Goal: Contribute content: Add original content to the website for others to see

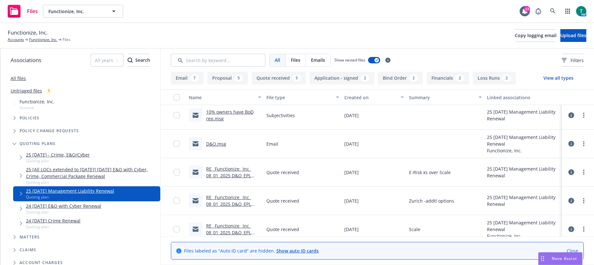
scroll to position [353, 0]
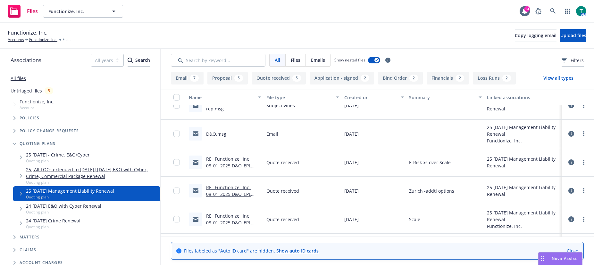
click at [228, 190] on link "RE_ Functionize_ Inc_ 08_01_2025 D&O_EPL Insurance Renewal" at bounding box center [228, 195] width 45 height 20
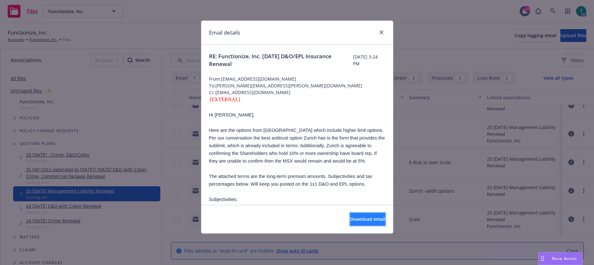
click at [355, 219] on span "Download email" at bounding box center [367, 219] width 35 height 6
drag, startPoint x: 65, startPoint y: 85, endPoint x: 214, endPoint y: 136, distance: 157.9
click at [65, 85] on div "Email details RE: Functionize, Inc. [DATE] D&O/EPL Insurance Renewal [DATE] 3:2…" at bounding box center [297, 132] width 594 height 265
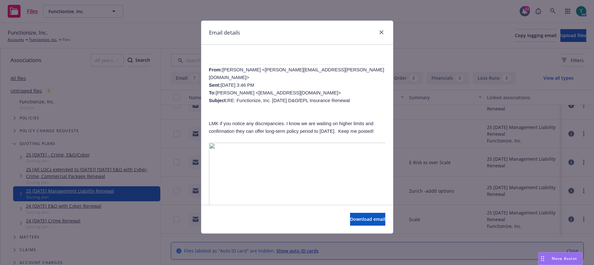
scroll to position [481, 0]
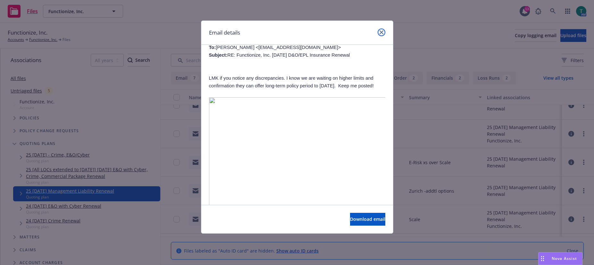
click at [383, 31] on icon "close" at bounding box center [382, 32] width 4 height 4
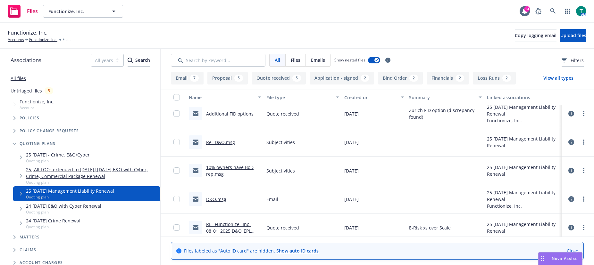
scroll to position [256, 0]
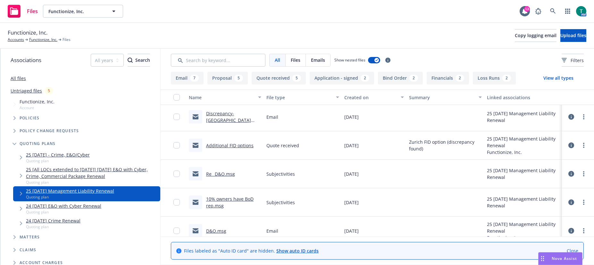
click at [231, 146] on link "Additional FID options" at bounding box center [229, 146] width 47 height 6
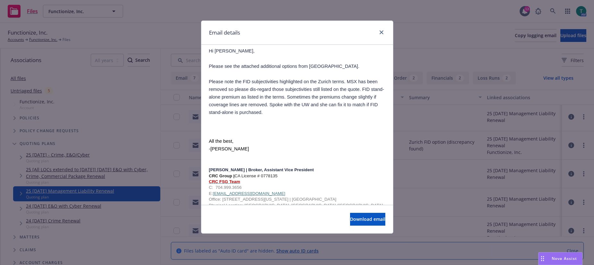
scroll to position [0, 0]
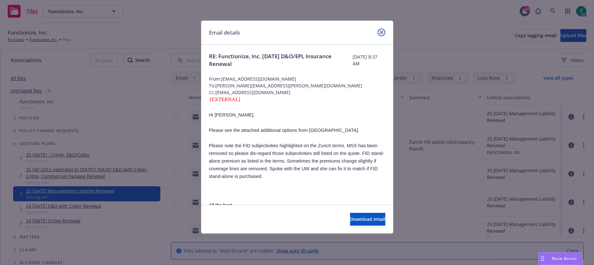
click at [380, 31] on icon "close" at bounding box center [382, 32] width 4 height 4
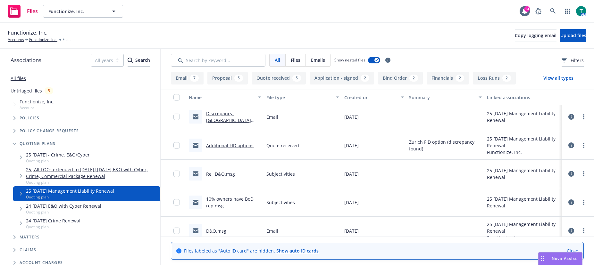
click at [224, 115] on link "Discrepancy-[GEOGRAPHIC_DATA] qt.msg" at bounding box center [228, 121] width 45 height 20
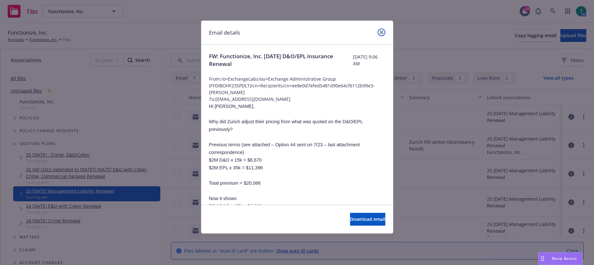
click at [382, 33] on icon "close" at bounding box center [382, 32] width 4 height 4
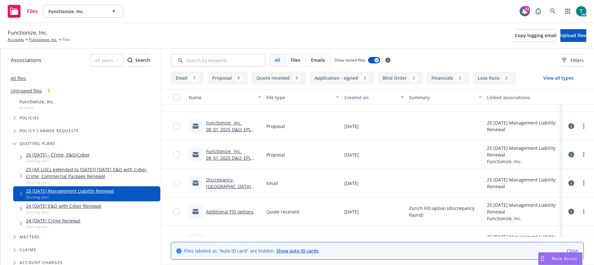
scroll to position [160, 0]
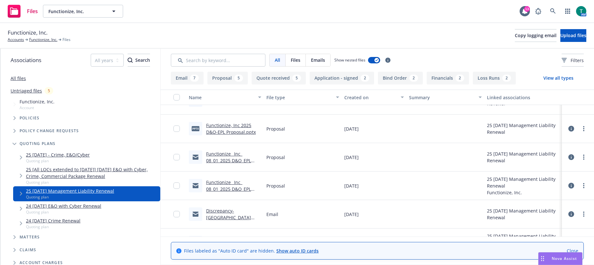
click at [216, 185] on link "Functionize_ Inc_ 08_01_2025 D&O_EPL Insurance Renewal Proposal .msg" at bounding box center [228, 193] width 45 height 26
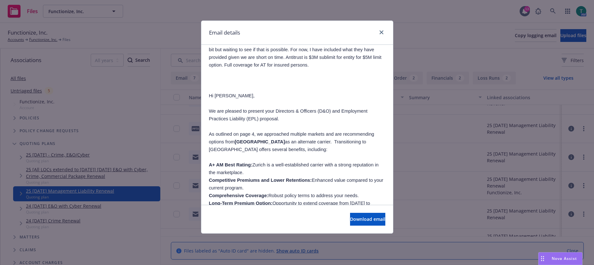
scroll to position [96, 0]
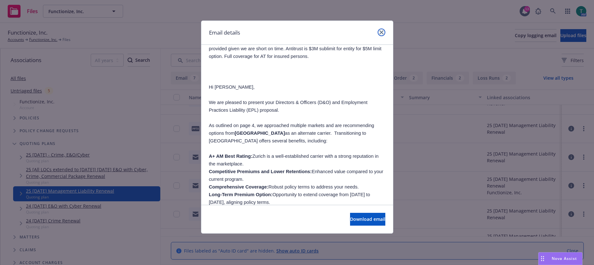
click at [384, 32] on link "close" at bounding box center [382, 33] width 8 height 8
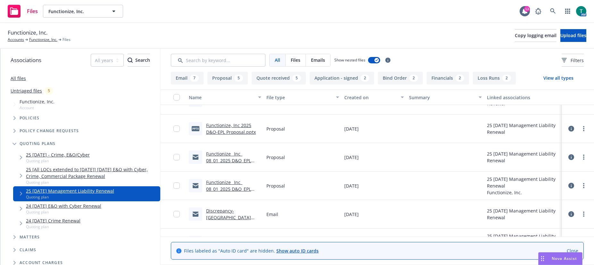
scroll to position [128, 0]
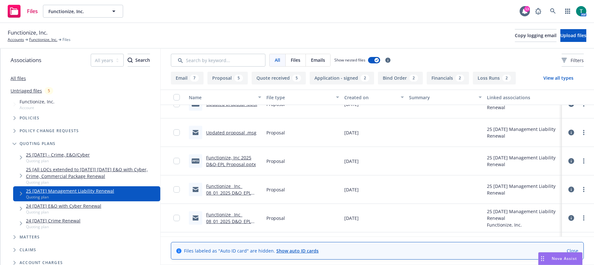
click at [234, 134] on link "Updated proposal .msg" at bounding box center [231, 133] width 50 height 6
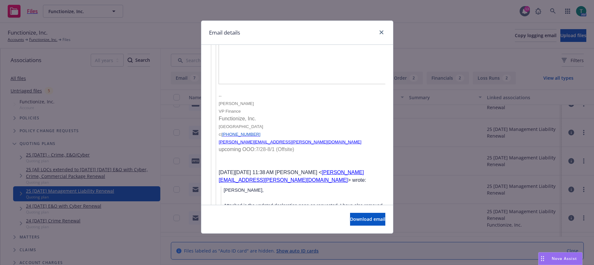
scroll to position [1250, 0]
click at [382, 31] on icon "close" at bounding box center [382, 32] width 4 height 4
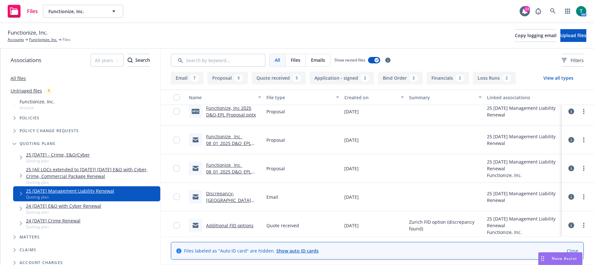
scroll to position [192, 0]
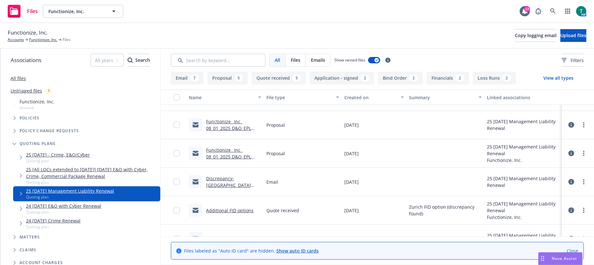
click at [228, 212] on link "Additional FID options" at bounding box center [229, 211] width 47 height 6
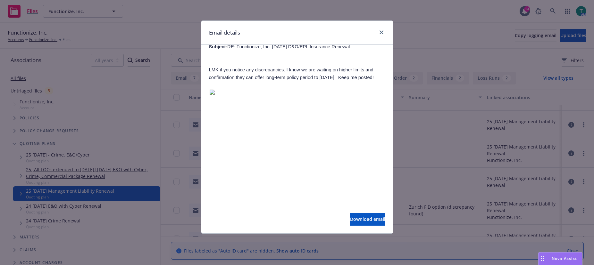
scroll to position [1827, 0]
click at [380, 33] on icon "close" at bounding box center [382, 32] width 4 height 4
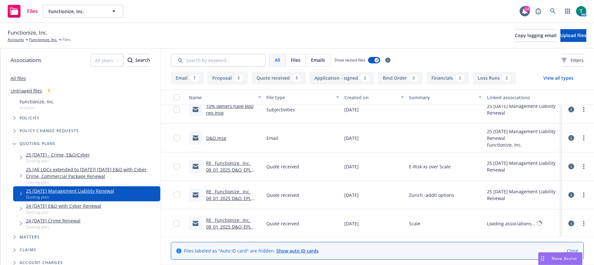
scroll to position [353, 0]
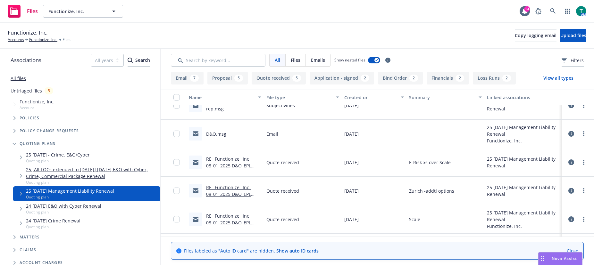
click at [227, 189] on link "RE_ Functionize_ Inc_ 08_01_2025 D&O_EPL Insurance Renewal" at bounding box center [228, 195] width 45 height 20
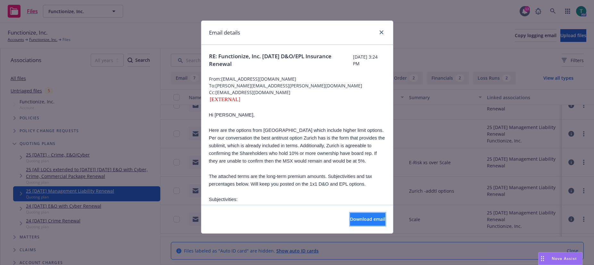
click at [353, 217] on span "Download email" at bounding box center [367, 219] width 35 height 6
click at [385, 33] on link "close" at bounding box center [382, 33] width 8 height 8
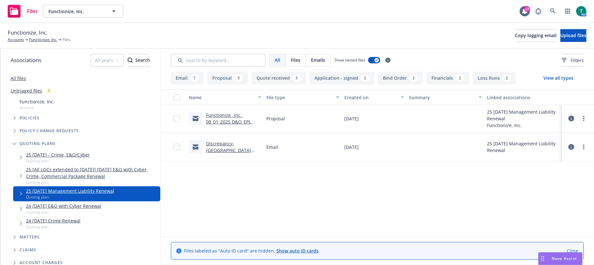
scroll to position [0, 0]
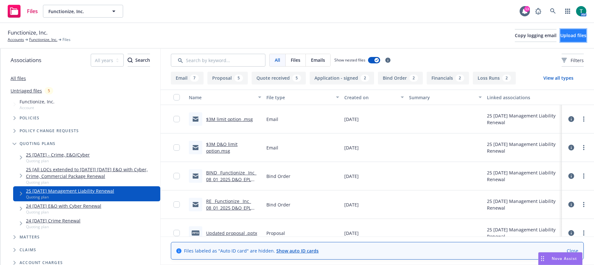
click at [566, 32] on button "Upload files" at bounding box center [573, 35] width 26 height 13
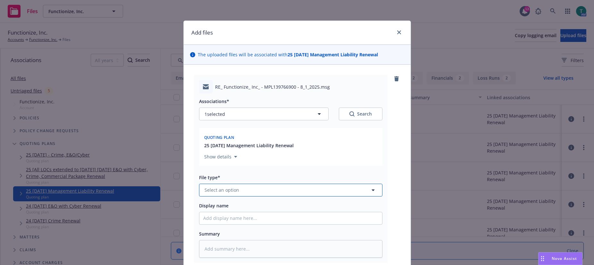
click at [208, 193] on span "Select an option" at bounding box center [222, 190] width 35 height 7
type input "email"
click at [218, 177] on div "Email" at bounding box center [290, 172] width 175 height 9
click at [206, 221] on input "Display name" at bounding box center [290, 219] width 183 height 12
type textarea "x"
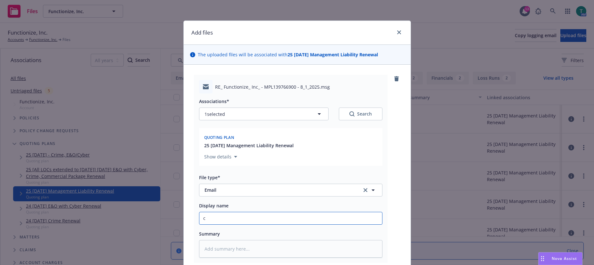
type input "cl"
type textarea "x"
type input "c"
type textarea "x"
type input "Cl"
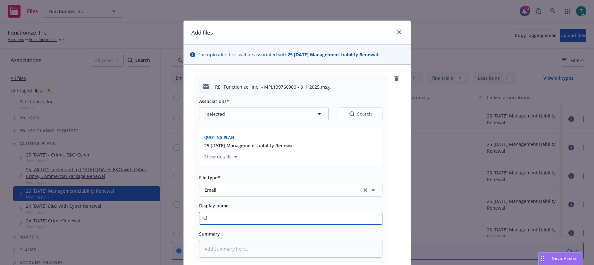
type textarea "x"
type input "Clar"
type textarea "x"
type input "Clari"
type textarea "x"
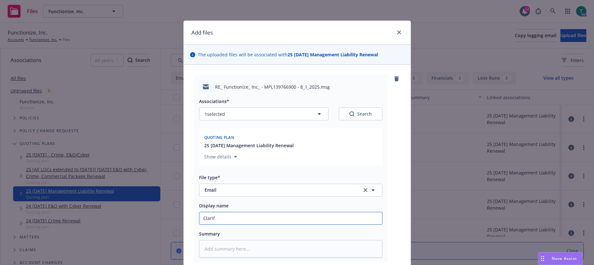
type input "Clarifi"
type textarea "x"
type input "Clarific"
type textarea "x"
type input "Clarifica"
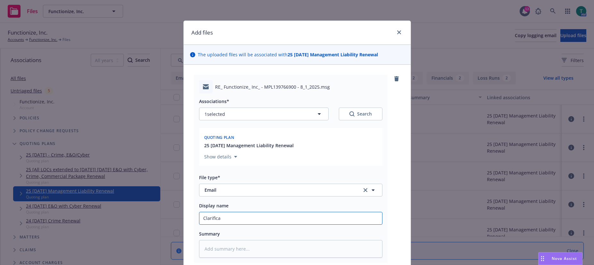
type textarea "x"
type input "Clarificat"
type textarea "x"
type input "Clarificatio"
type textarea "x"
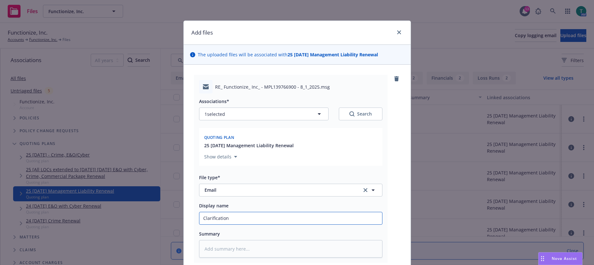
type input "Clarification"
type textarea "x"
type input "Clarification o"
type textarea "x"
type input "Clarification on"
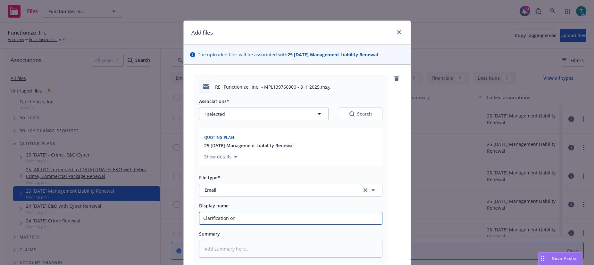
type textarea "x"
type input "Clarification on p"
type textarea "x"
type input "Clarification on pr"
type textarea "x"
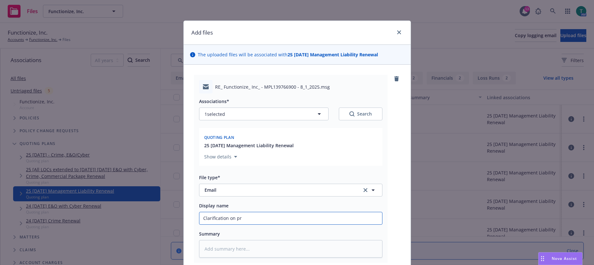
type input "Clarification on pre"
type textarea "x"
type input "Clarification on prei"
type textarea "x"
type input "Clarification on preiu"
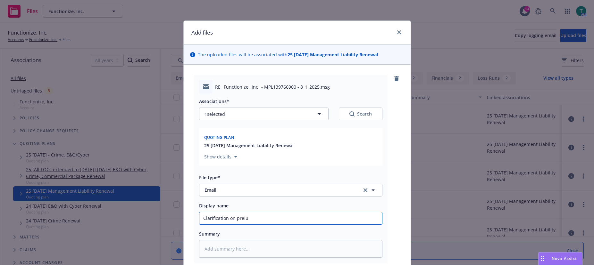
type textarea "x"
type input "Clarification on prei"
type textarea "x"
type input "Clarification on pre"
type textarea "x"
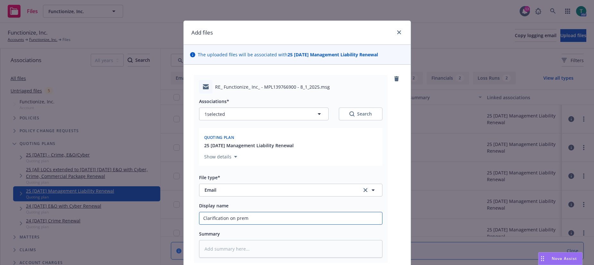
type input "Clarification on premi"
type textarea "x"
type input "Clarification on premiu"
type textarea "x"
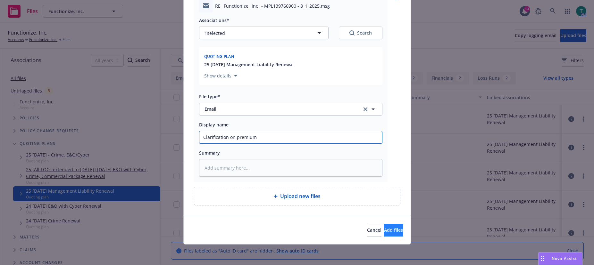
type input "Clarification on premium"
click at [394, 233] on button "Add files" at bounding box center [393, 230] width 19 height 13
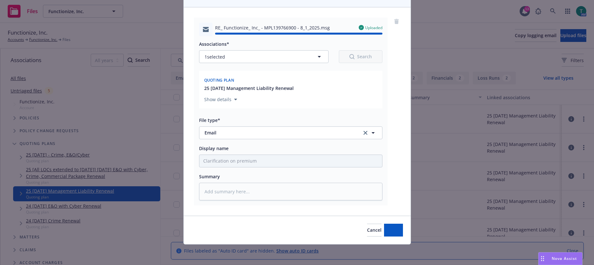
type textarea "x"
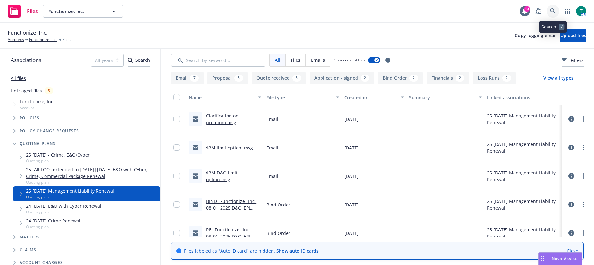
click at [556, 11] on link at bounding box center [553, 11] width 13 height 13
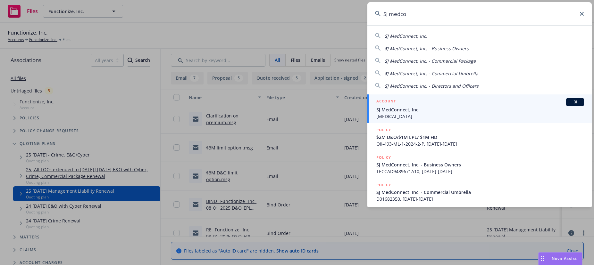
type input "Sj medco"
click at [576, 100] on span "BI" at bounding box center [575, 102] width 13 height 6
